Goal: Information Seeking & Learning: Learn about a topic

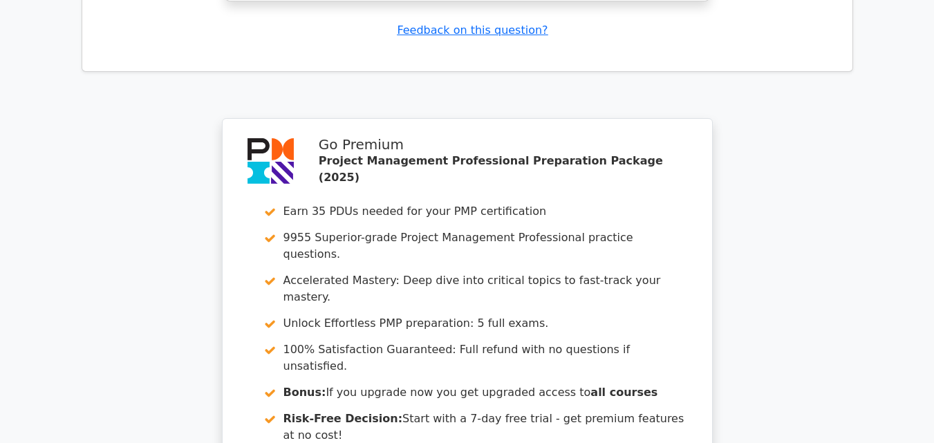
scroll to position [5023, 0]
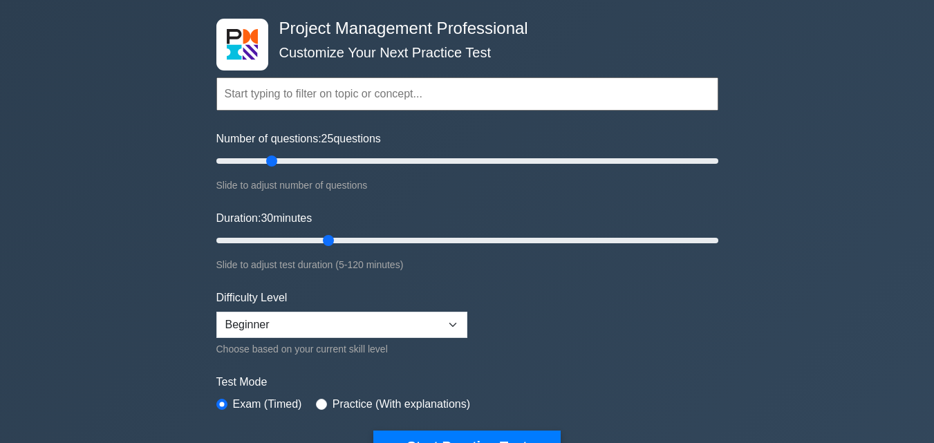
scroll to position [69, 0]
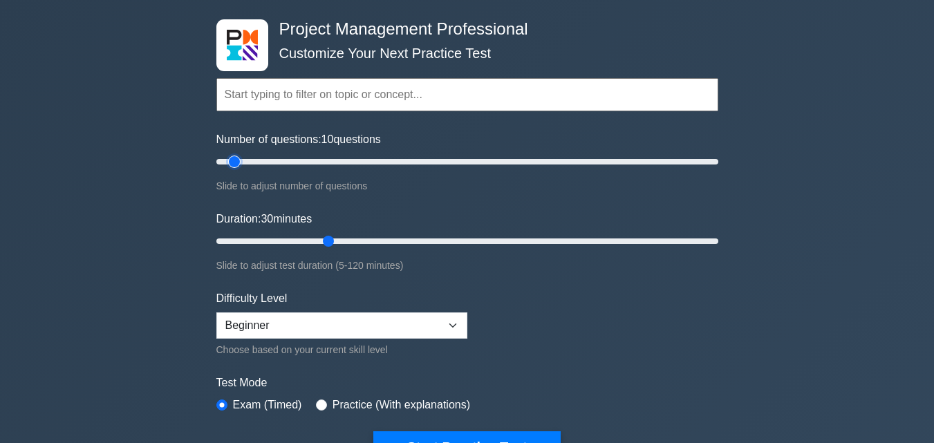
drag, startPoint x: 268, startPoint y: 158, endPoint x: 240, endPoint y: 169, distance: 29.5
type input "10"
click at [240, 169] on input "Number of questions: 10 questions" at bounding box center [467, 161] width 502 height 17
drag, startPoint x: 330, startPoint y: 243, endPoint x: 309, endPoint y: 268, distance: 31.9
type input "15"
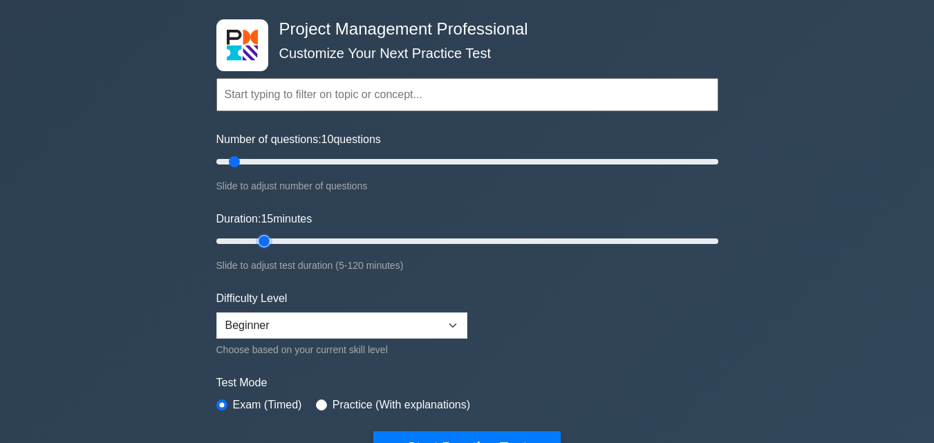
click at [259, 250] on input "Duration: 15 minutes" at bounding box center [467, 241] width 502 height 17
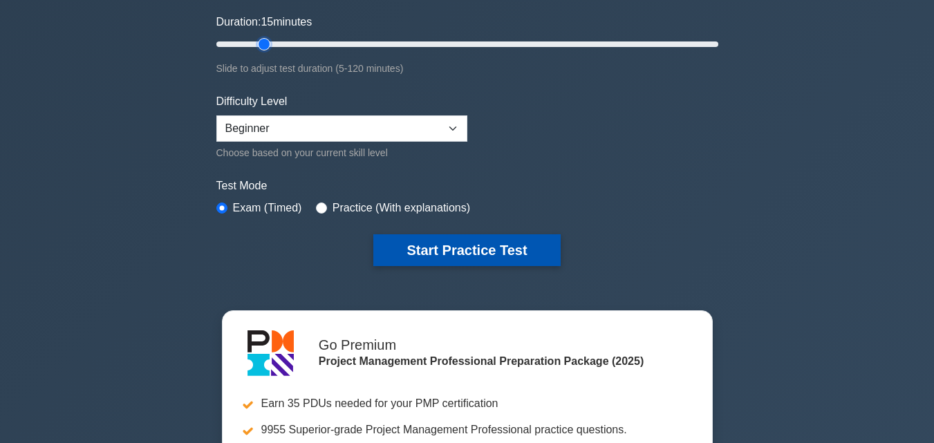
scroll to position [277, 0]
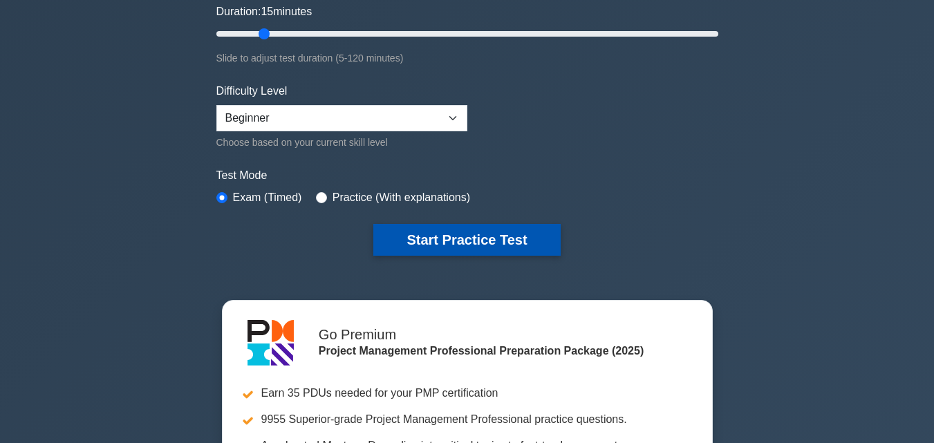
click at [447, 232] on button "Start Practice Test" at bounding box center [466, 240] width 187 height 32
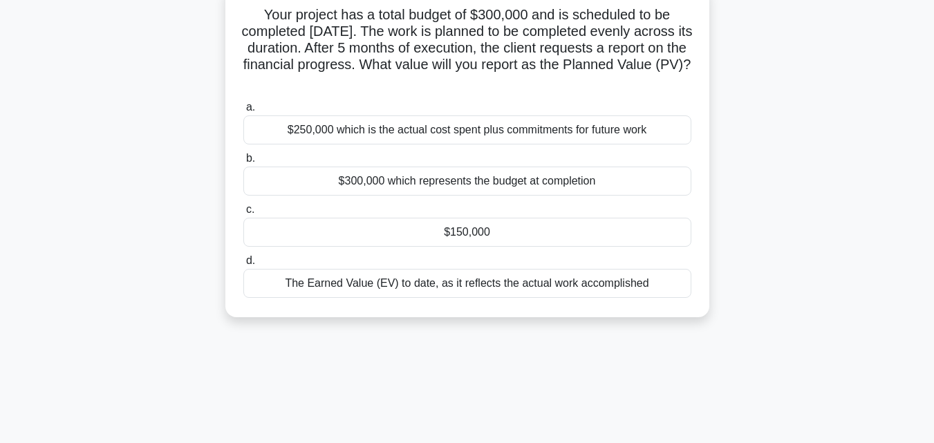
scroll to position [69, 0]
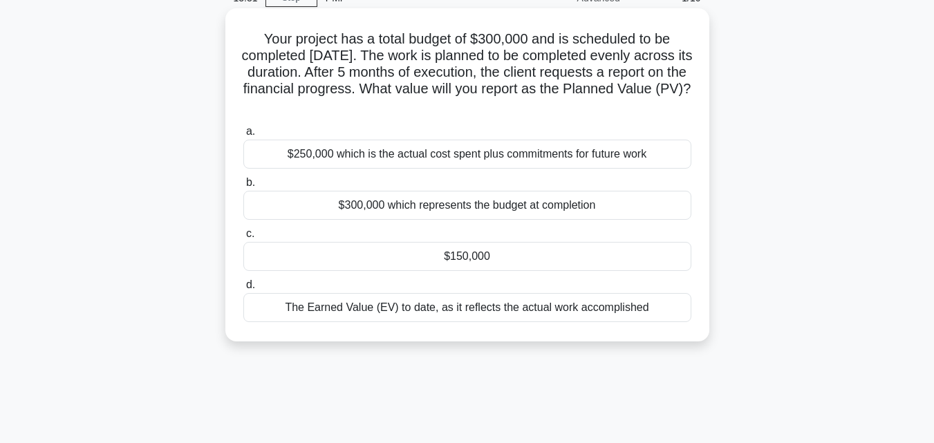
click at [418, 312] on div "The Earned Value (EV) to date, as it reflects the actual work accomplished" at bounding box center [467, 307] width 448 height 29
click at [243, 290] on input "d. The Earned Value (EV) to date, as it reflects the actual work accomplished" at bounding box center [243, 285] width 0 height 9
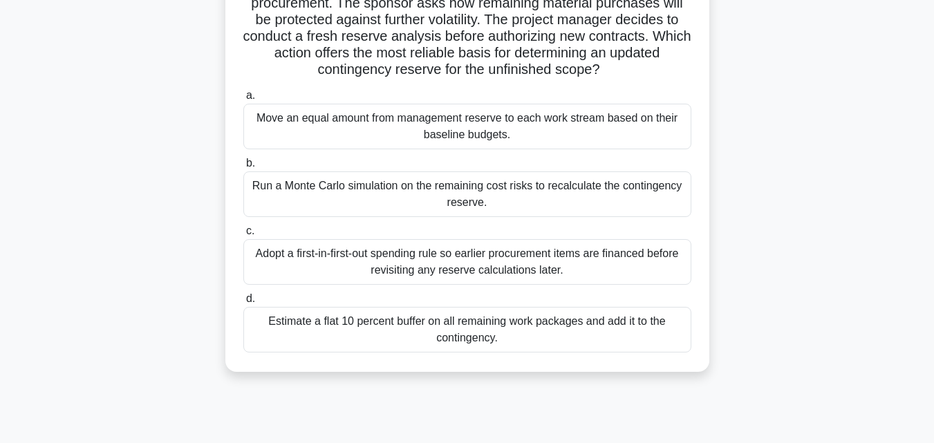
scroll to position [207, 0]
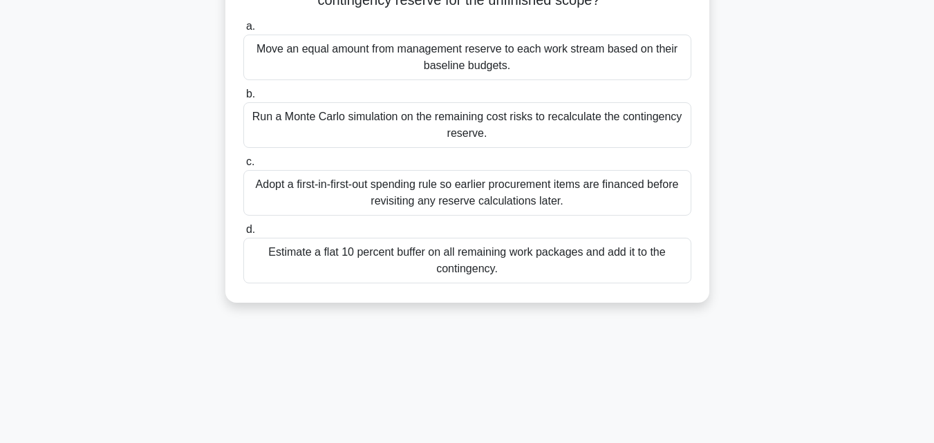
click at [384, 205] on div "Adopt a first-in-first-out spending rule so earlier procurement items are finan…" at bounding box center [467, 193] width 448 height 46
click at [243, 167] on input "c. Adopt a first-in-first-out spending rule so earlier procurement items are fi…" at bounding box center [243, 162] width 0 height 9
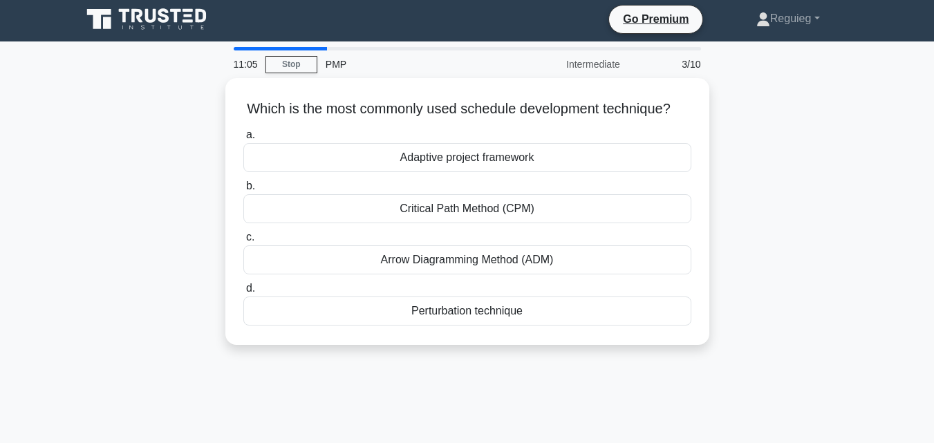
scroll to position [0, 0]
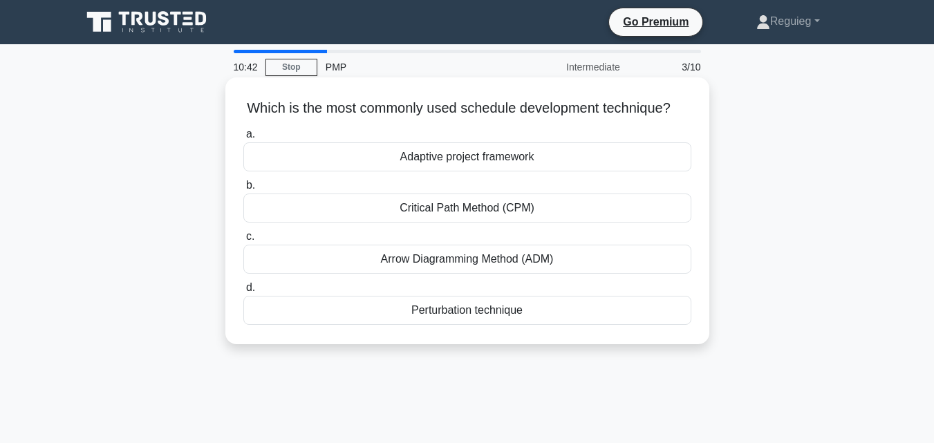
click at [525, 325] on div "Perturbation technique" at bounding box center [467, 310] width 448 height 29
click at [243, 292] on input "d. Perturbation technique" at bounding box center [243, 287] width 0 height 9
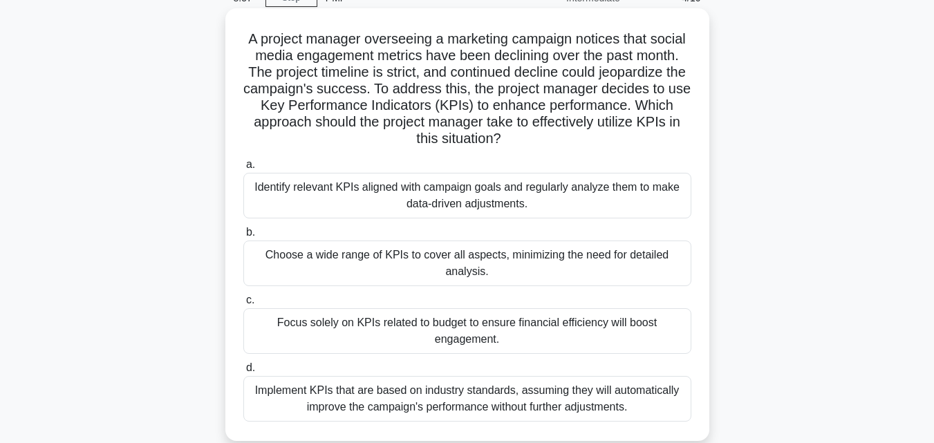
scroll to position [138, 0]
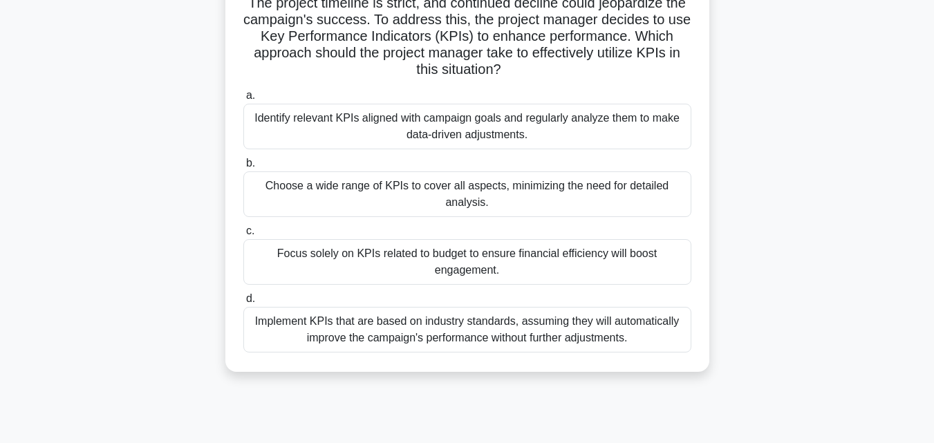
click at [412, 130] on div "Identify relevant KPIs aligned with campaign goals and regularly analyze them t…" at bounding box center [467, 127] width 448 height 46
click at [243, 100] on input "a. Identify relevant KPIs aligned with campaign goals and regularly analyze the…" at bounding box center [243, 95] width 0 height 9
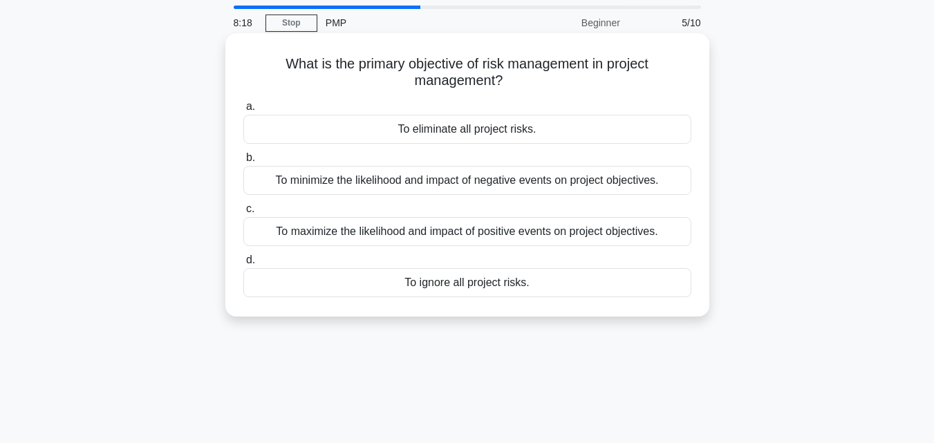
scroll to position [69, 0]
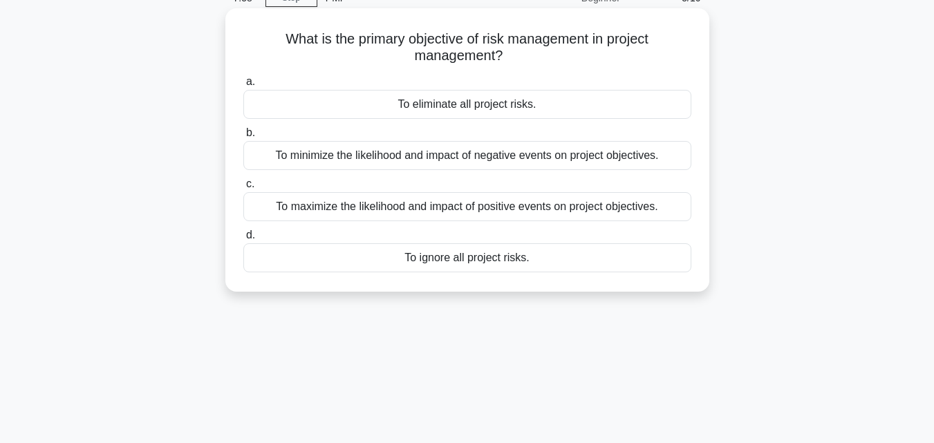
click at [407, 158] on div "To minimize the likelihood and impact of negative events on project objectives." at bounding box center [467, 155] width 448 height 29
click at [243, 138] on input "b. To minimize the likelihood and impact of negative events on project objectiv…" at bounding box center [243, 133] width 0 height 9
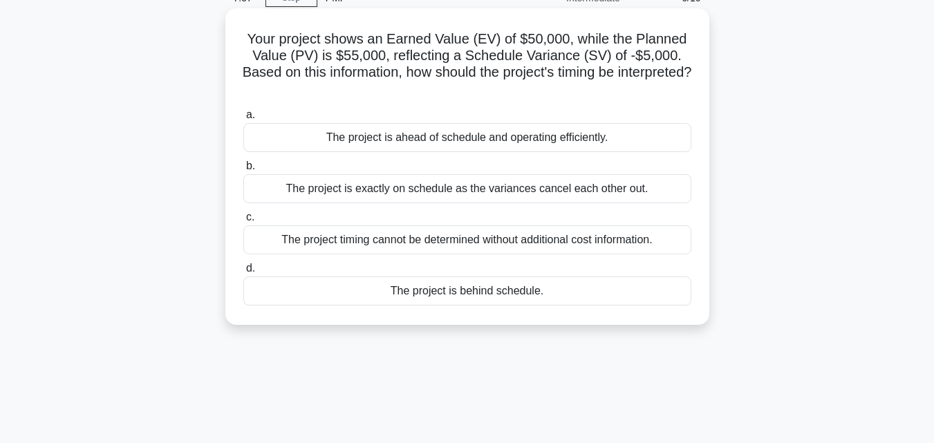
scroll to position [0, 0]
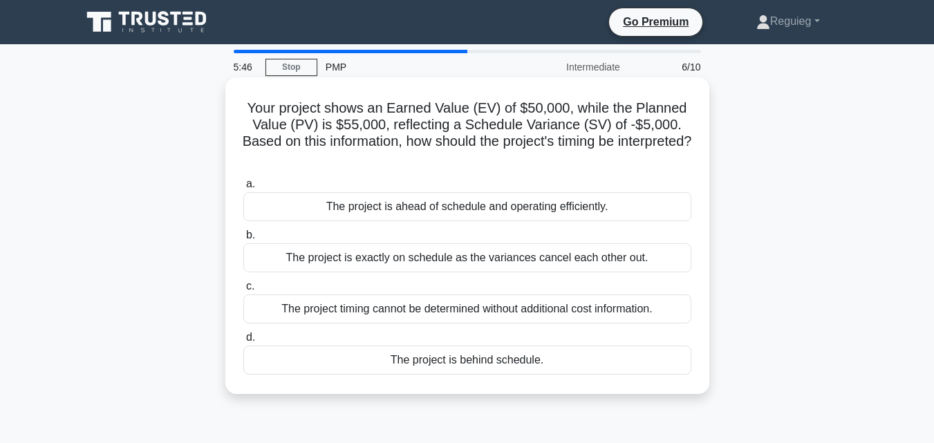
click at [465, 364] on div "The project is behind schedule." at bounding box center [467, 360] width 448 height 29
click at [243, 342] on input "d. The project is behind schedule." at bounding box center [243, 337] width 0 height 9
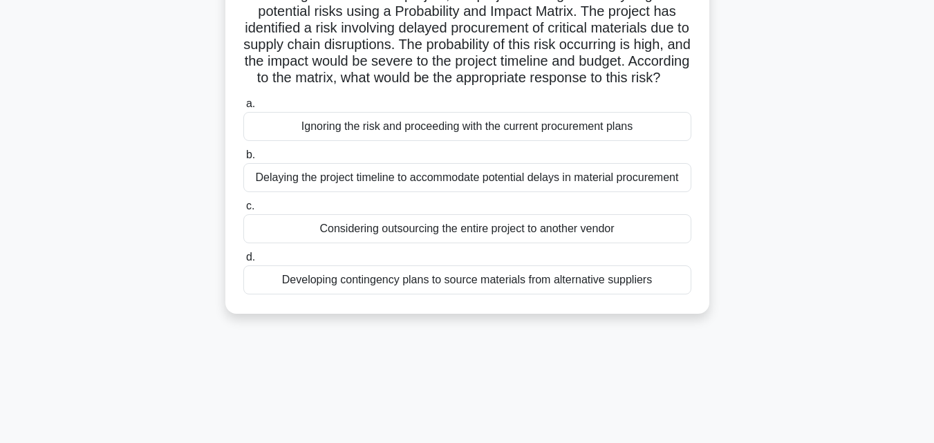
scroll to position [138, 0]
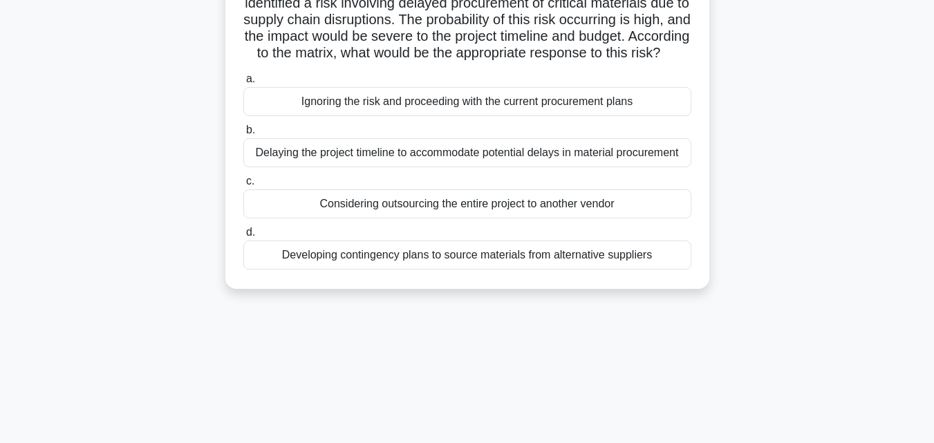
click at [346, 270] on div "Developing contingency plans to source materials from alternative suppliers" at bounding box center [467, 255] width 448 height 29
click at [243, 237] on input "d. Developing contingency plans to source materials from alternative suppliers" at bounding box center [243, 232] width 0 height 9
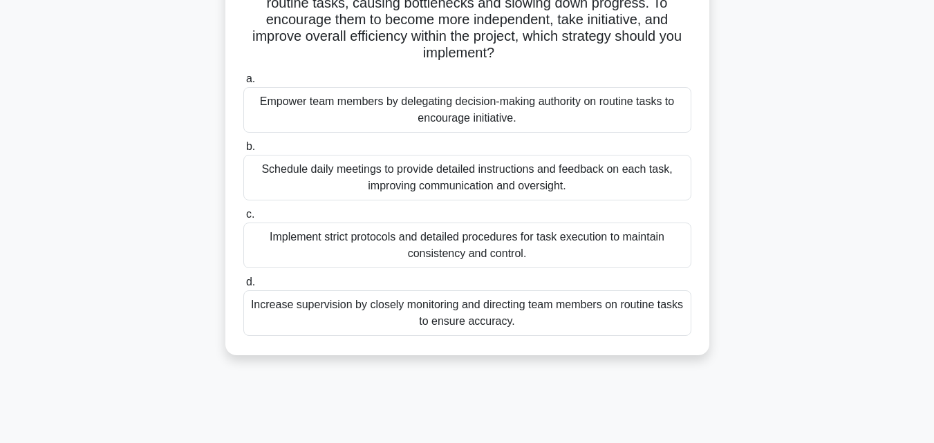
click at [530, 115] on div "Empower team members by delegating decision-making authority on routine tasks t…" at bounding box center [467, 110] width 448 height 46
click at [243, 84] on input "a. Empower team members by delegating decision-making authority on routine task…" at bounding box center [243, 79] width 0 height 9
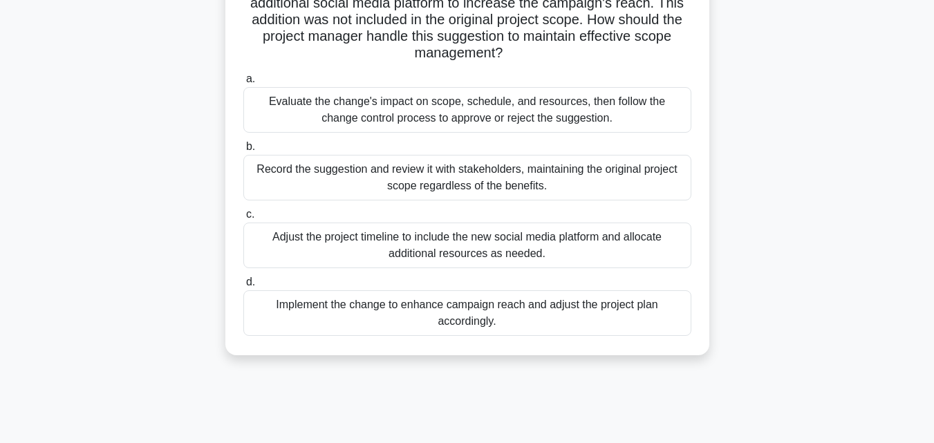
click at [339, 115] on div "Evaluate the change's impact on scope, schedule, and resources, then follow the…" at bounding box center [467, 110] width 448 height 46
click at [243, 84] on input "a. Evaluate the change's impact on scope, schedule, and resources, then follow …" at bounding box center [243, 79] width 0 height 9
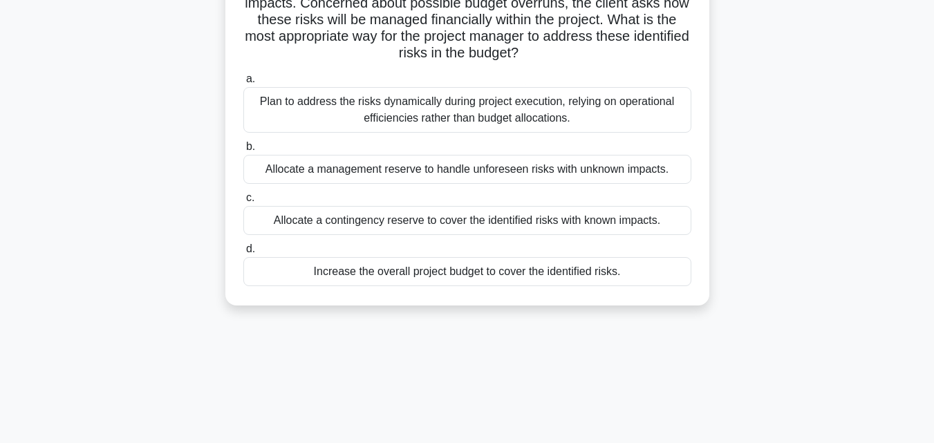
click at [310, 100] on div "Plan to address the risks dynamically during project execution, relying on oper…" at bounding box center [467, 110] width 448 height 46
click at [243, 84] on input "a. Plan to address the risks dynamically during project execution, relying on o…" at bounding box center [243, 79] width 0 height 9
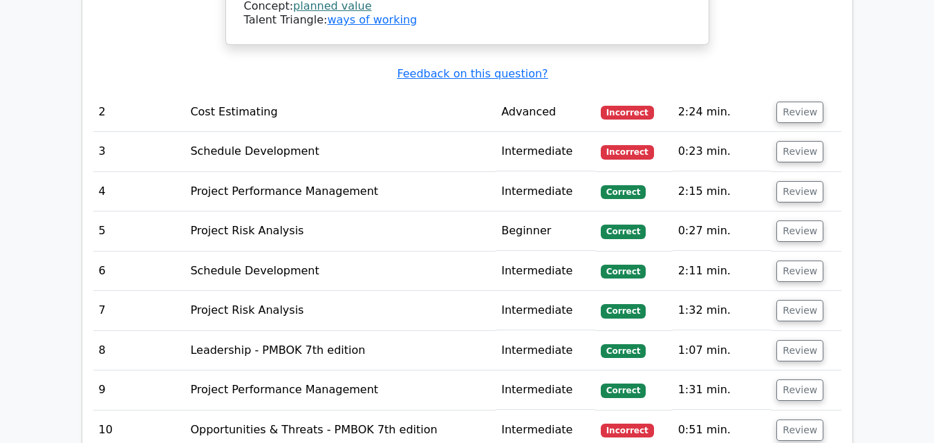
scroll to position [1728, 0]
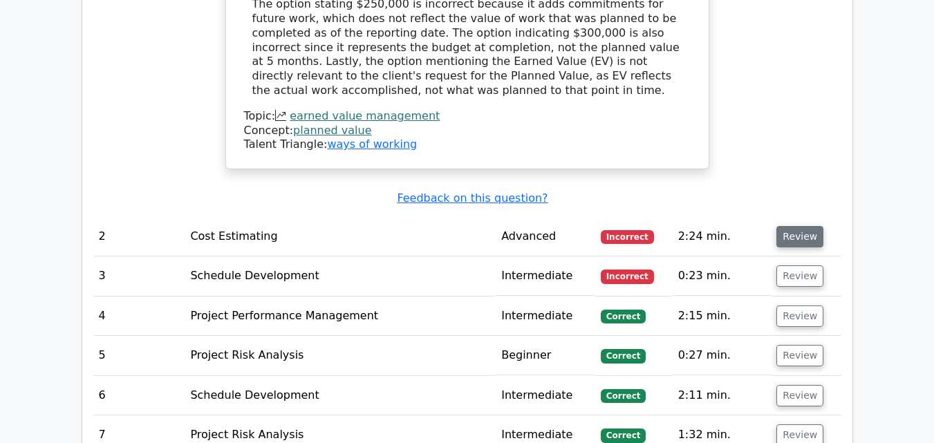
click at [797, 226] on button "Review" at bounding box center [799, 236] width 47 height 21
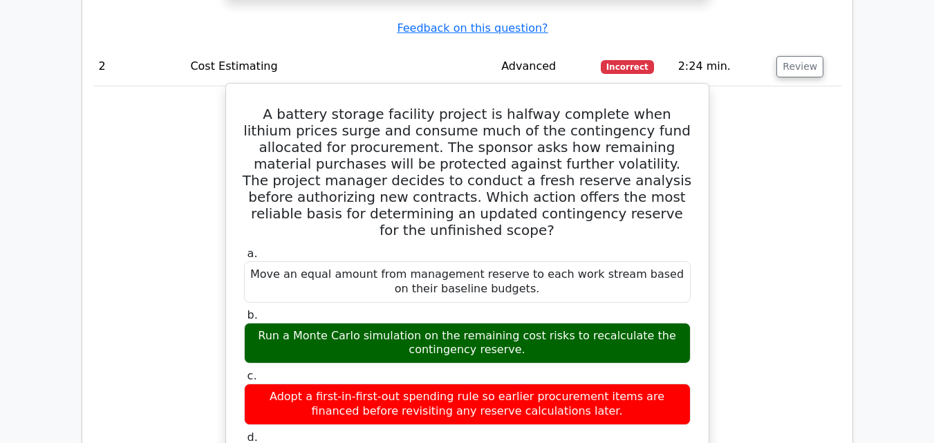
scroll to position [1866, 0]
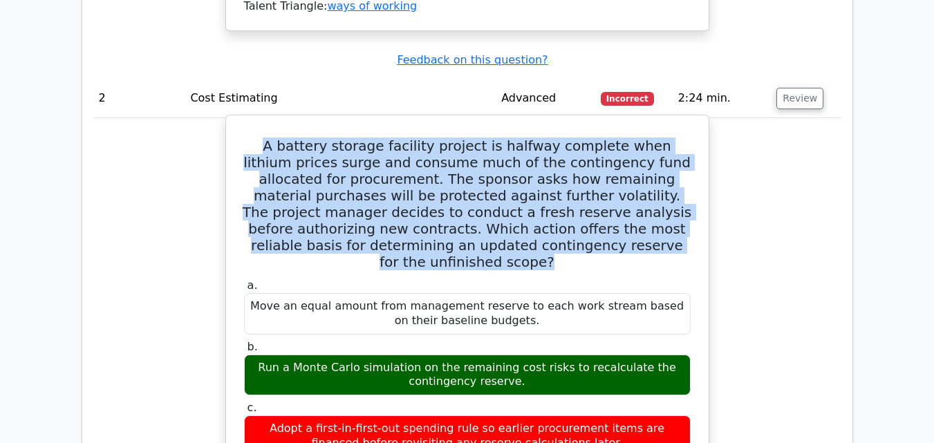
drag, startPoint x: 262, startPoint y: 65, endPoint x: 624, endPoint y: 169, distance: 376.3
click at [624, 169] on h5 "A battery storage facility project is halfway complete when lithium prices surg…" at bounding box center [467, 204] width 449 height 133
copy h5 "A battery storage facility project is halfway complete when lithium prices surg…"
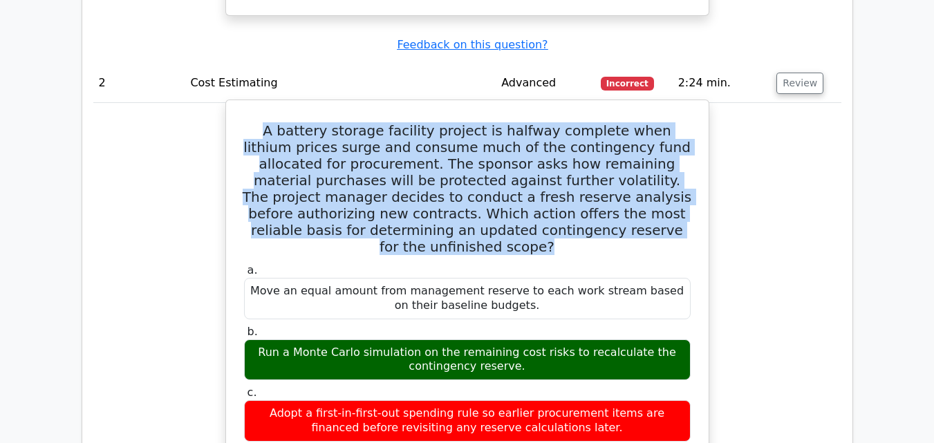
scroll to position [1797, 0]
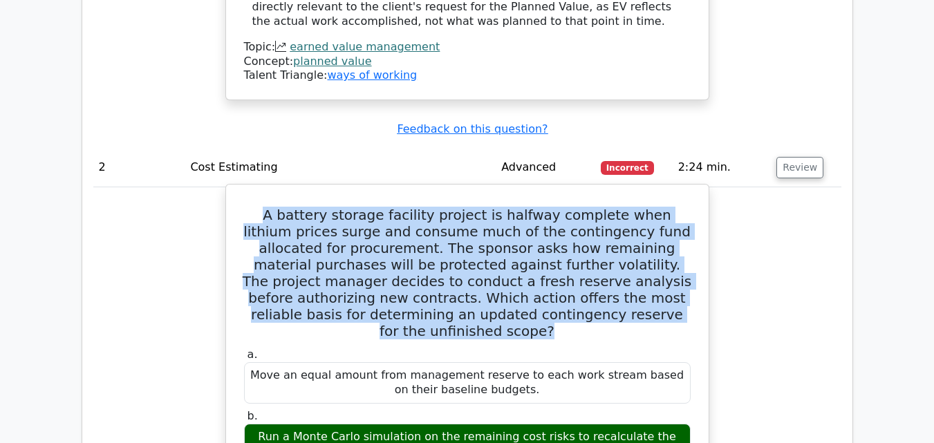
click at [298, 238] on h5 "A battery storage facility project is halfway complete when lithium prices surg…" at bounding box center [467, 273] width 449 height 133
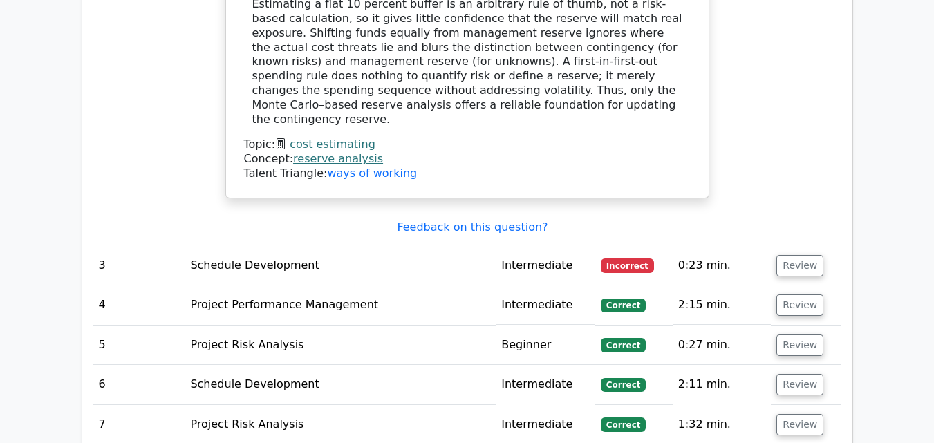
scroll to position [2547, 0]
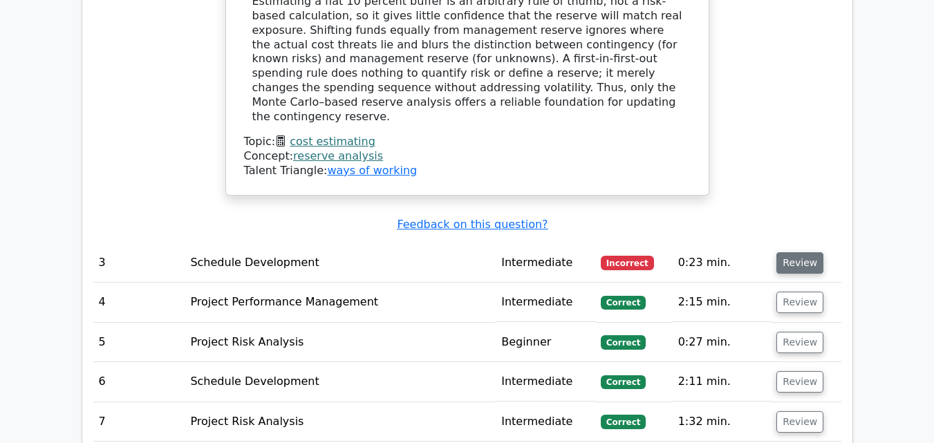
click at [807, 252] on button "Review" at bounding box center [799, 262] width 47 height 21
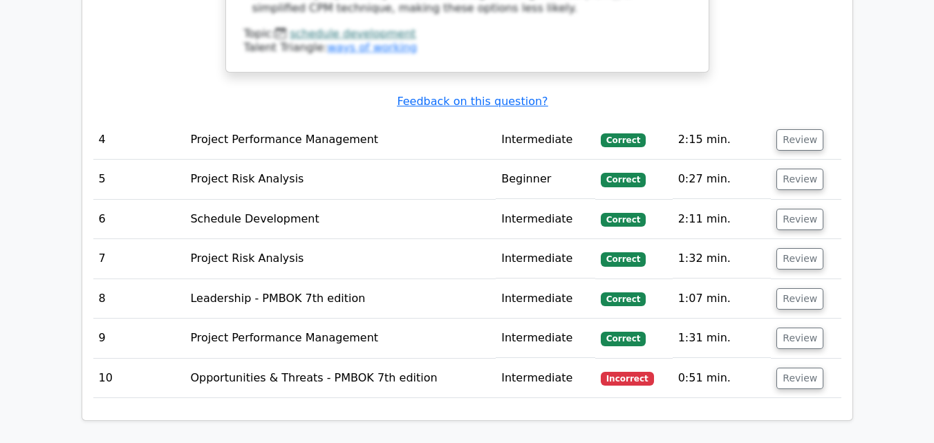
scroll to position [3308, 0]
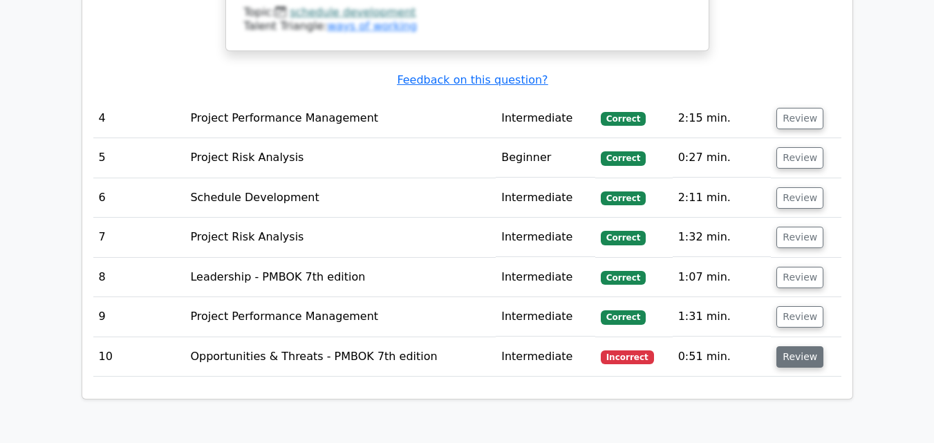
click at [801, 346] on button "Review" at bounding box center [799, 356] width 47 height 21
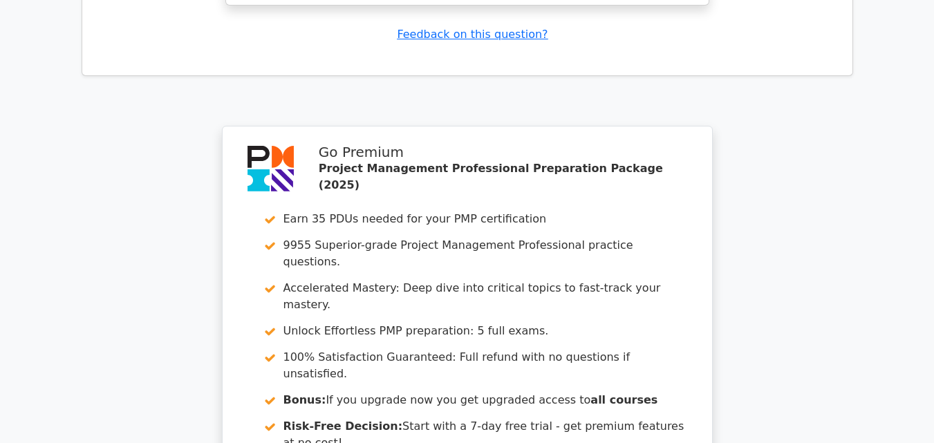
scroll to position [4499, 0]
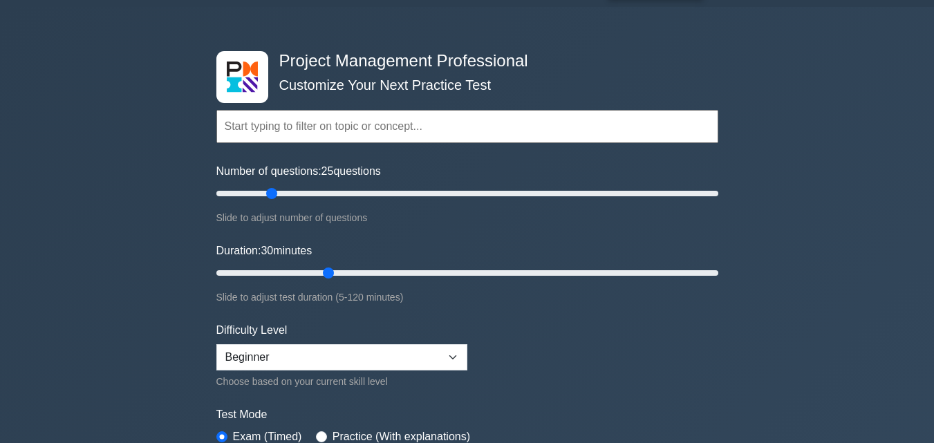
scroll to position [69, 0]
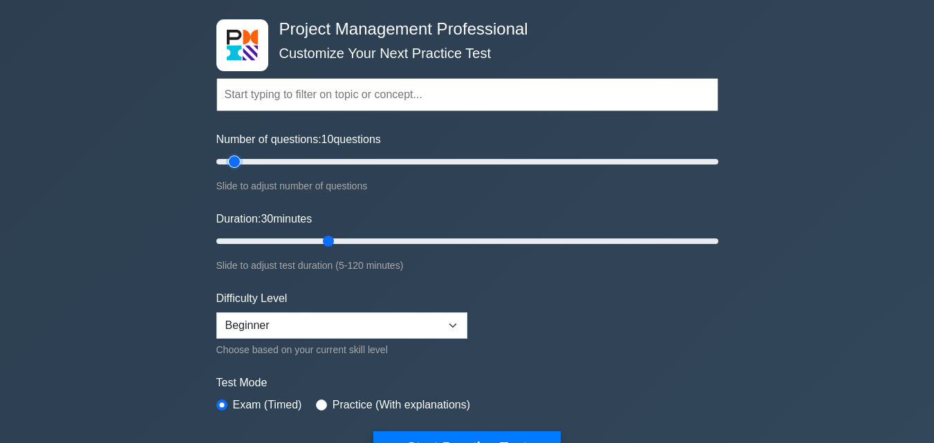
drag, startPoint x: 271, startPoint y: 160, endPoint x: 240, endPoint y: 165, distance: 31.6
type input "10"
click at [240, 165] on input "Number of questions: 10 questions" at bounding box center [467, 161] width 502 height 17
drag, startPoint x: 328, startPoint y: 245, endPoint x: 270, endPoint y: 240, distance: 59.0
type input "15"
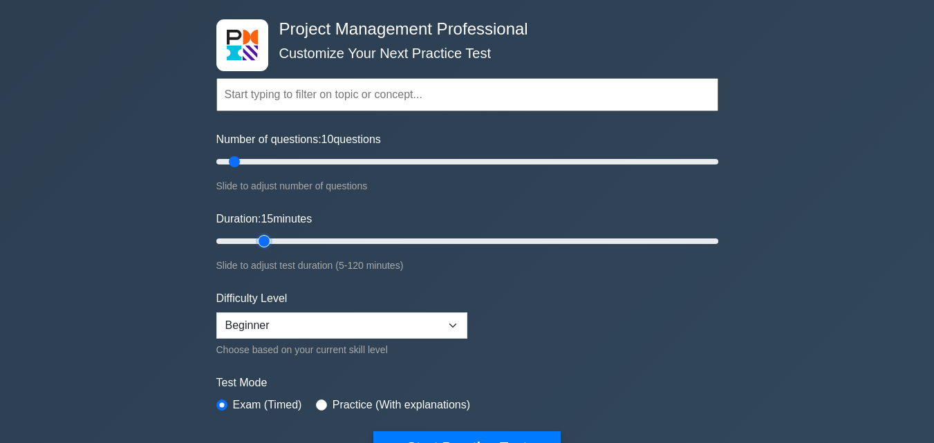
click at [270, 240] on input "Duration: 15 minutes" at bounding box center [467, 241] width 502 height 17
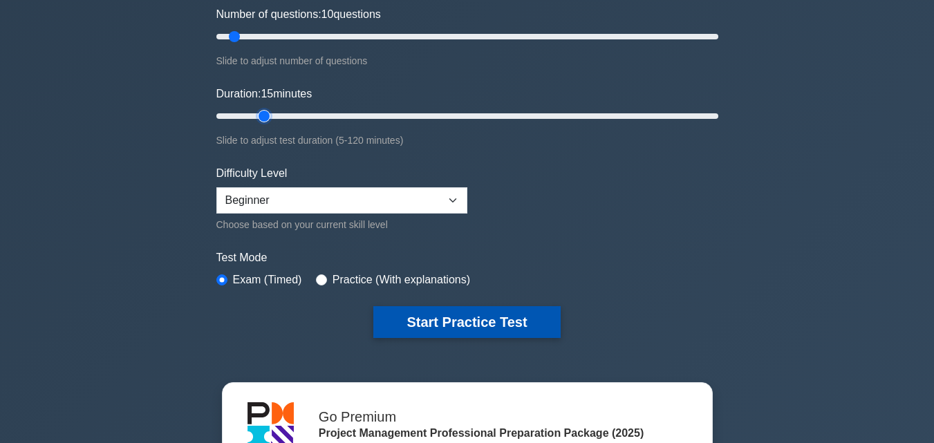
scroll to position [207, 0]
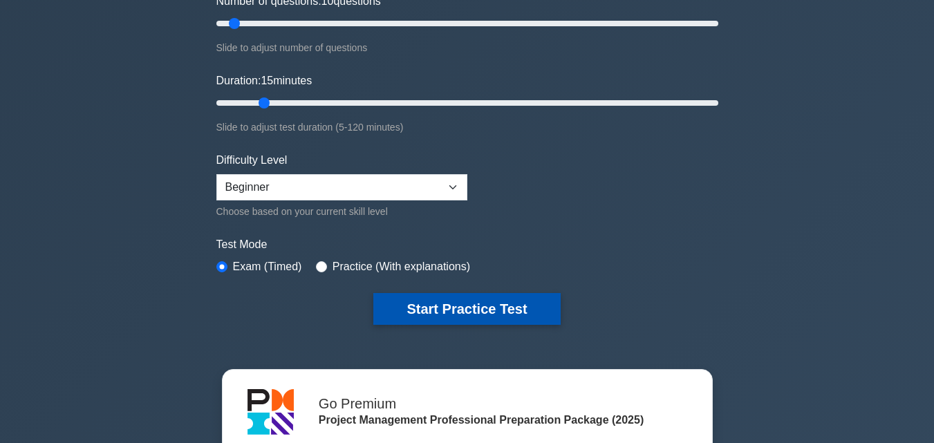
click at [442, 304] on button "Start Practice Test" at bounding box center [466, 309] width 187 height 32
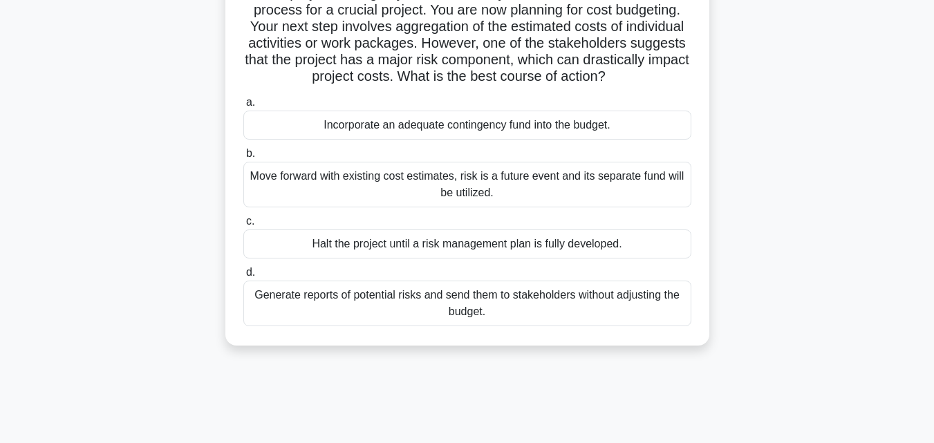
scroll to position [138, 0]
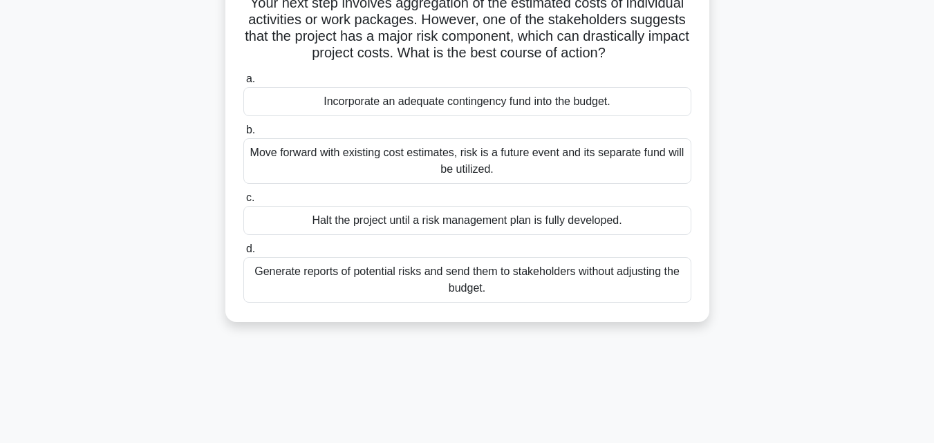
click at [501, 109] on div "Incorporate an adequate contingency fund into the budget." at bounding box center [467, 101] width 448 height 29
click at [243, 84] on input "a. Incorporate an adequate contingency fund into the budget." at bounding box center [243, 79] width 0 height 9
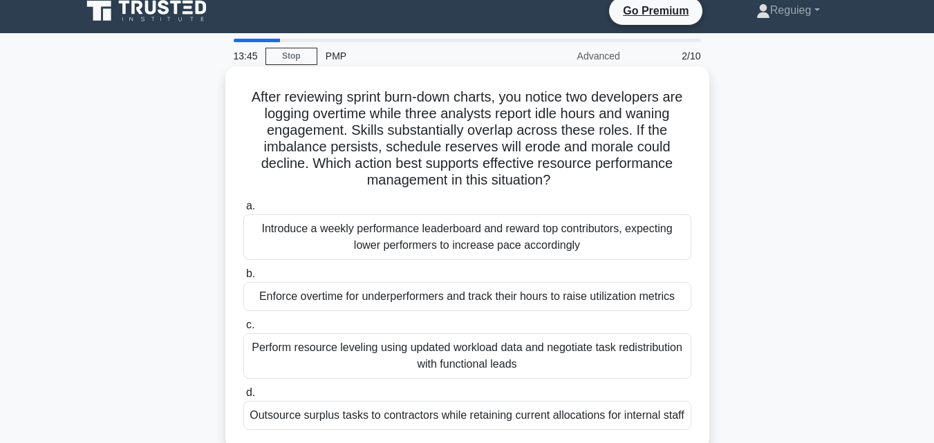
scroll to position [0, 0]
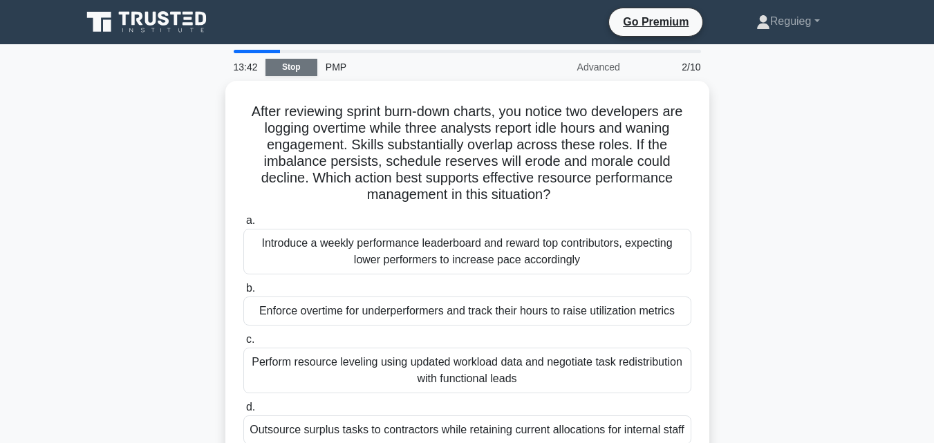
click at [291, 59] on link "Stop" at bounding box center [291, 67] width 52 height 17
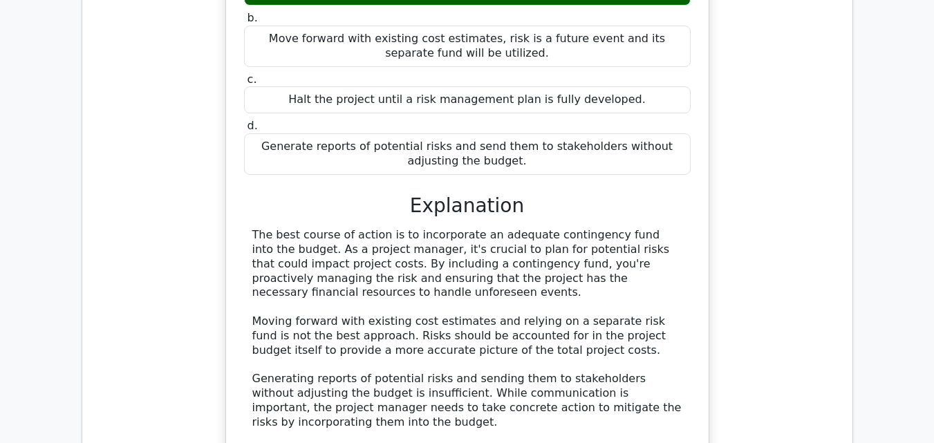
scroll to position [1383, 0]
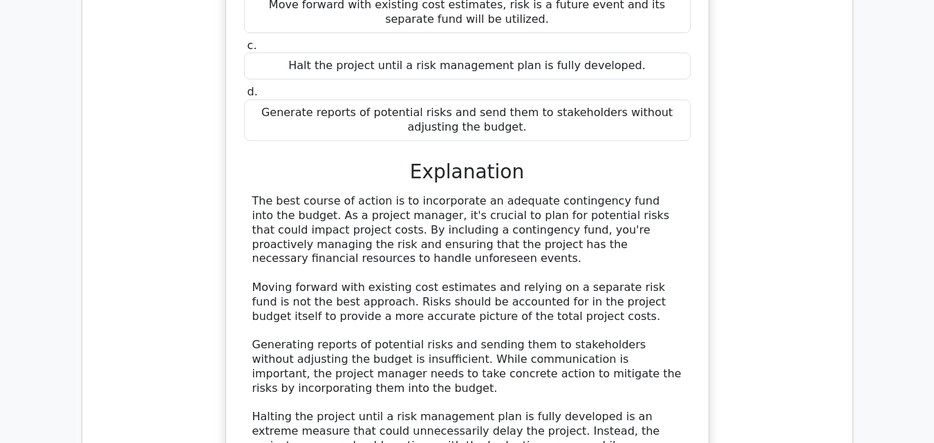
drag, startPoint x: 606, startPoint y: 159, endPoint x: 617, endPoint y: 161, distance: 10.6
click at [617, 194] on div "The best course of action is to incorporate an adequate contingency fund into t…" at bounding box center [467, 338] width 430 height 288
drag, startPoint x: 602, startPoint y: 181, endPoint x: 397, endPoint y: 165, distance: 205.9
click at [531, 194] on div "The best course of action is to incorporate an adequate contingency fund into t…" at bounding box center [467, 338] width 430 height 288
drag, startPoint x: 294, startPoint y: 175, endPoint x: 241, endPoint y: 118, distance: 78.3
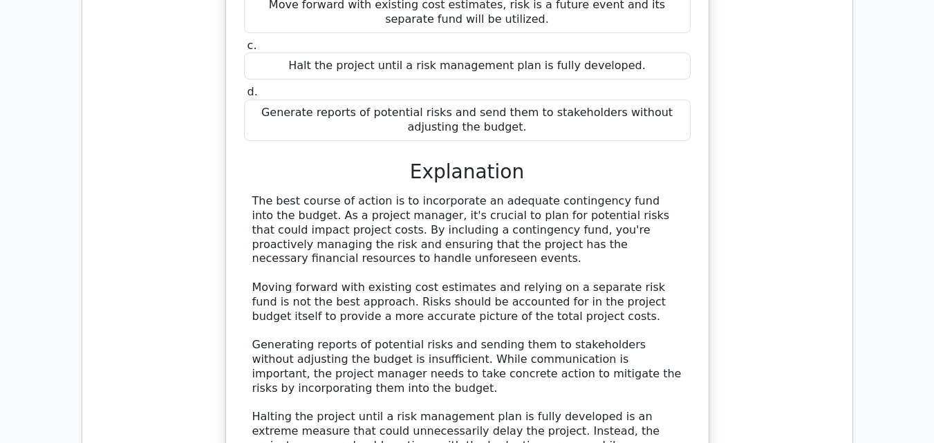
click at [241, 118] on div "As a project manager, you have recently finished the cost estimation process fo…" at bounding box center [467, 169] width 471 height 758
copy div "The best course of action is to incorporate an adequate contingency fund into t…"
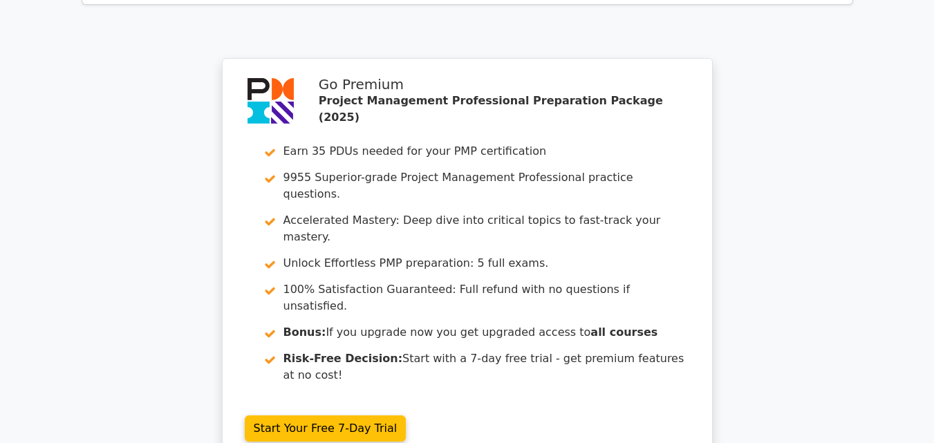
scroll to position [2074, 0]
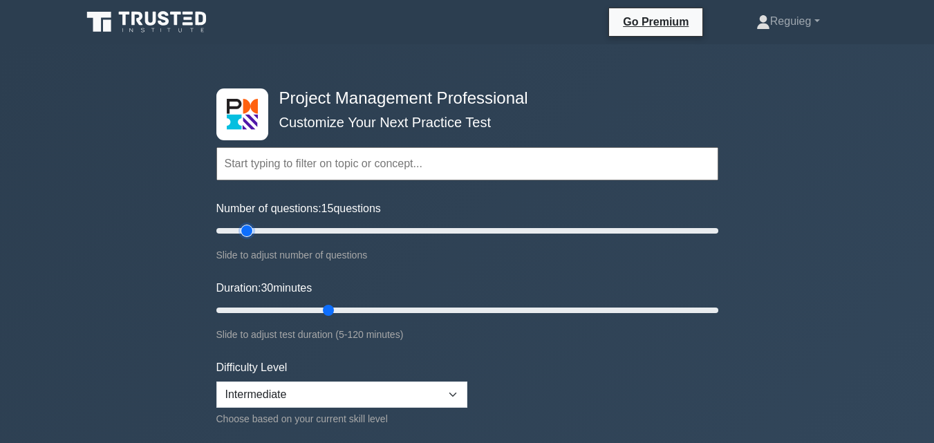
drag, startPoint x: 268, startPoint y: 232, endPoint x: 243, endPoint y: 236, distance: 25.1
click at [243, 236] on input "Number of questions: 15 questions" at bounding box center [467, 231] width 502 height 17
drag, startPoint x: 246, startPoint y: 227, endPoint x: 279, endPoint y: 274, distance: 57.1
type input "10"
click at [233, 234] on input "Number of questions: 10 questions" at bounding box center [467, 231] width 502 height 17
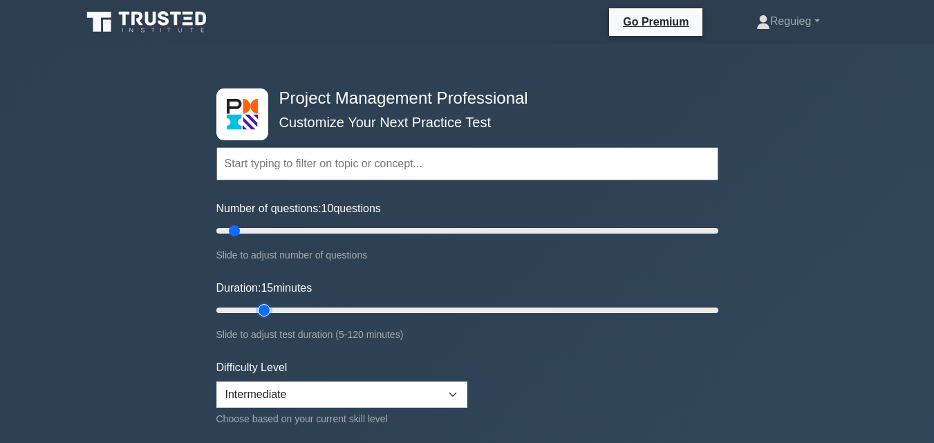
drag, startPoint x: 322, startPoint y: 311, endPoint x: 261, endPoint y: 315, distance: 61.7
type input "15"
click at [261, 315] on input "Duration: 15 minutes" at bounding box center [467, 310] width 502 height 17
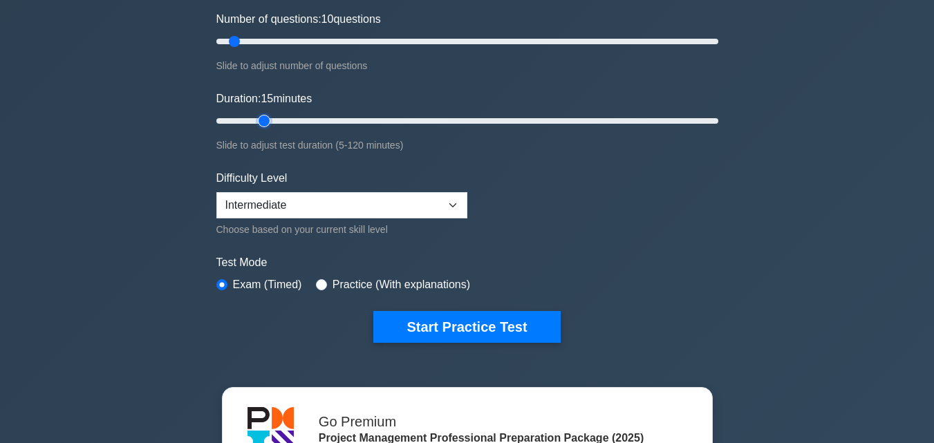
scroll to position [207, 0]
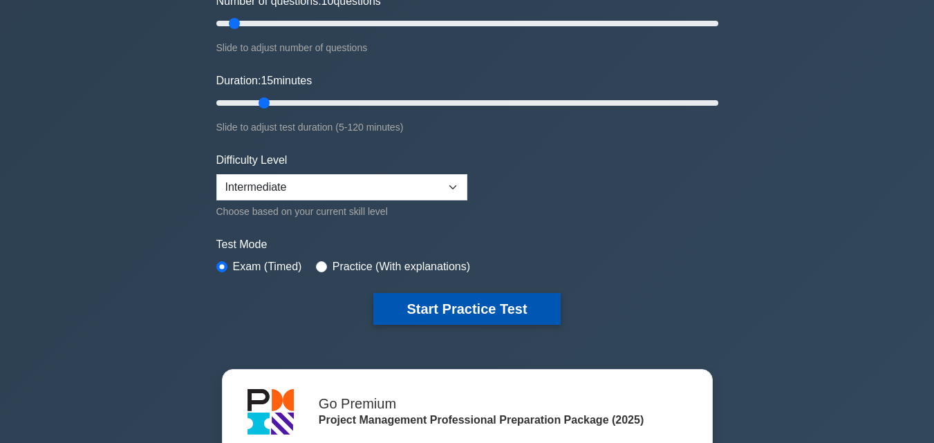
click at [427, 317] on button "Start Practice Test" at bounding box center [466, 309] width 187 height 32
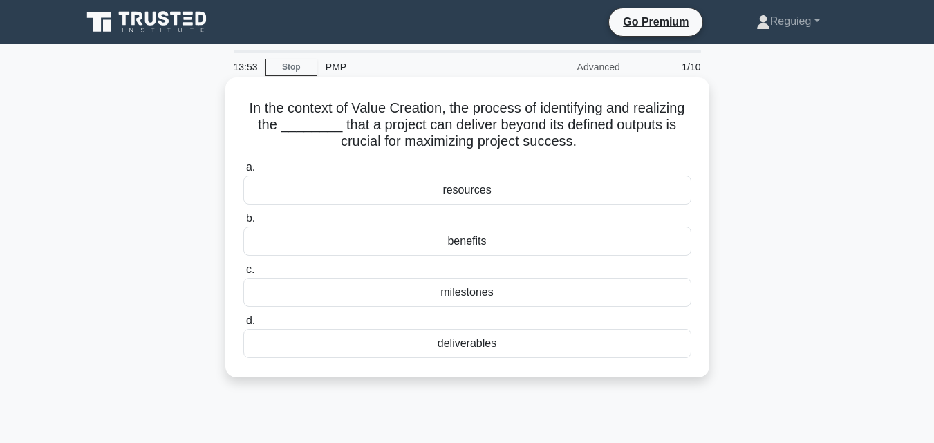
click at [489, 346] on div "deliverables" at bounding box center [467, 343] width 448 height 29
click at [243, 326] on input "d. deliverables" at bounding box center [243, 321] width 0 height 9
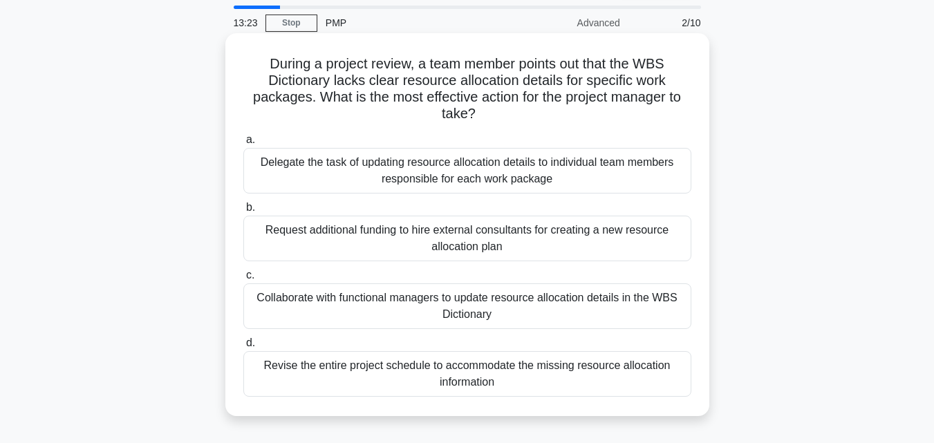
scroll to position [69, 0]
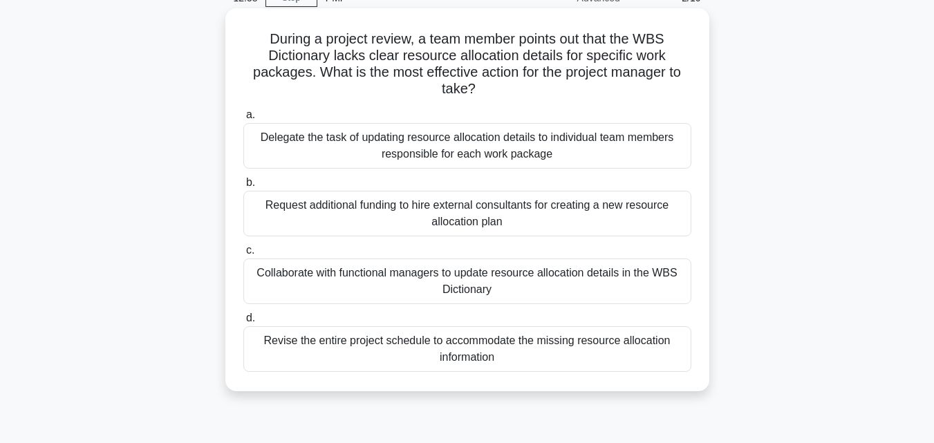
click at [308, 286] on div "Collaborate with functional managers to update resource allocation details in t…" at bounding box center [467, 282] width 448 height 46
click at [243, 255] on input "c. Collaborate with functional managers to update resource allocation details i…" at bounding box center [243, 250] width 0 height 9
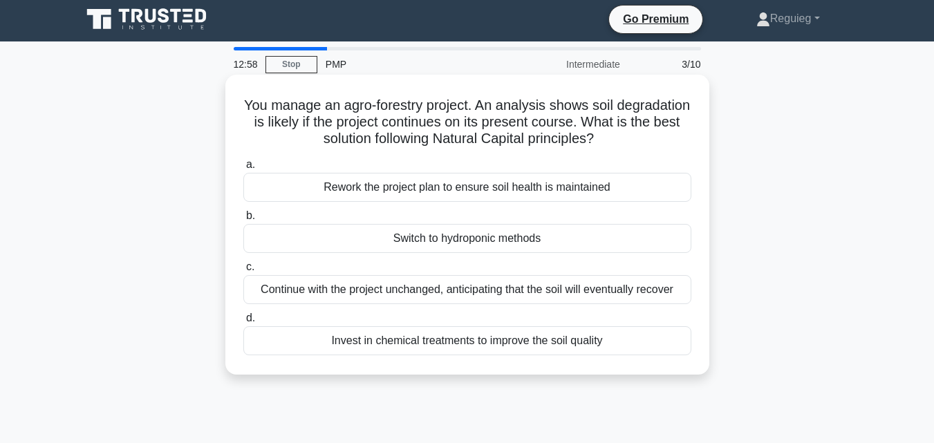
scroll to position [0, 0]
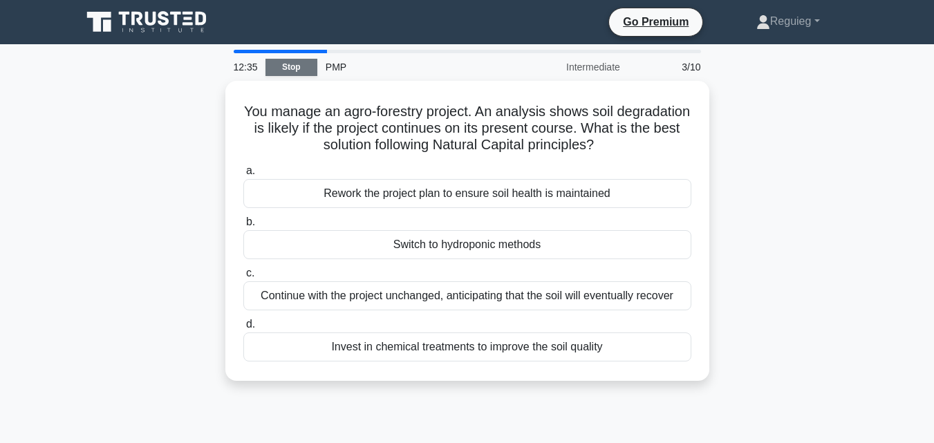
click at [285, 66] on link "Stop" at bounding box center [291, 67] width 52 height 17
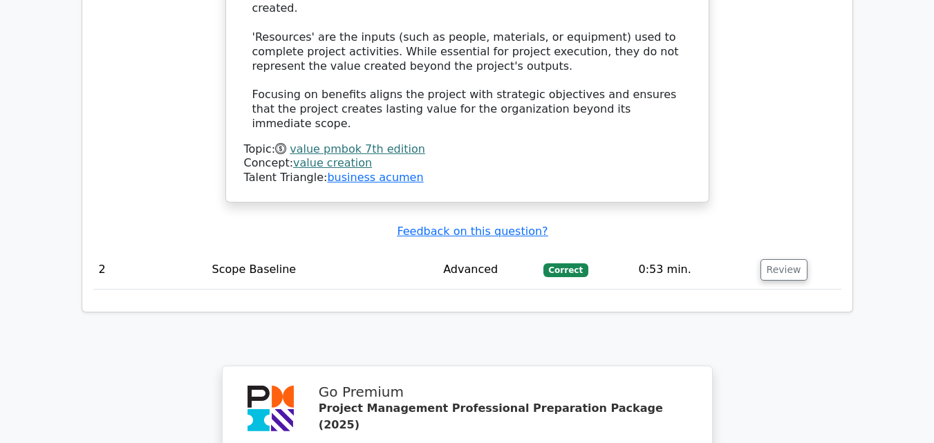
scroll to position [1797, 0]
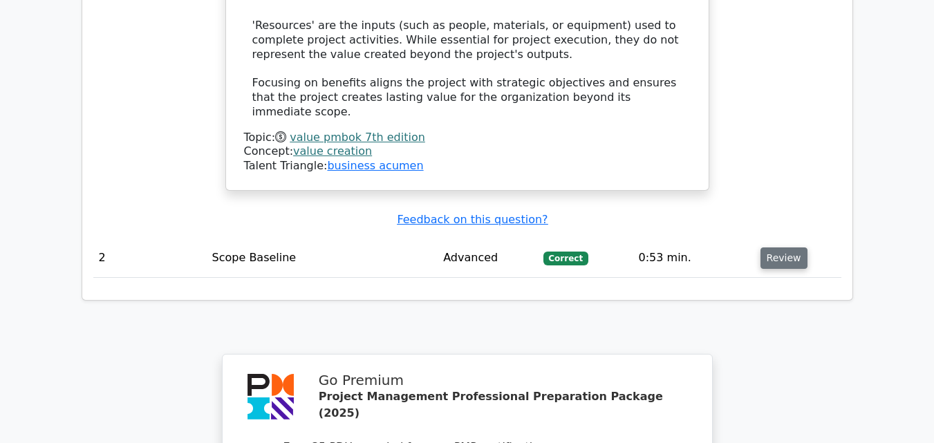
click at [772, 247] on button "Review" at bounding box center [783, 257] width 47 height 21
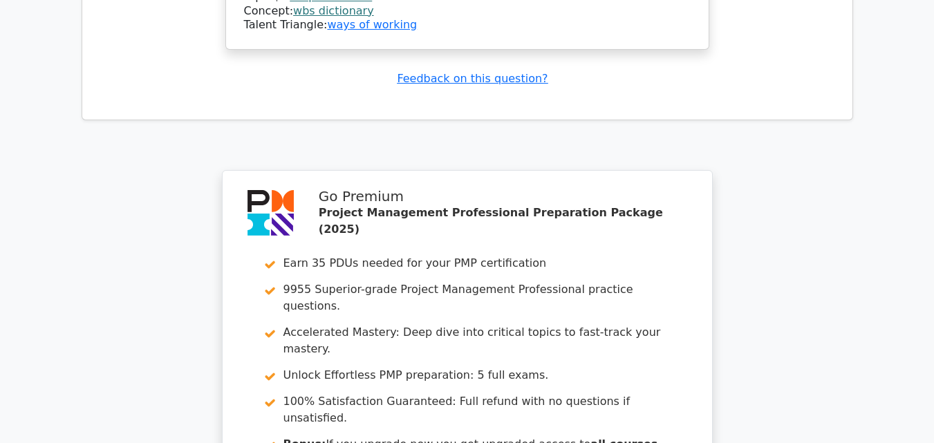
scroll to position [3047, 0]
